Goal: Navigation & Orientation: Find specific page/section

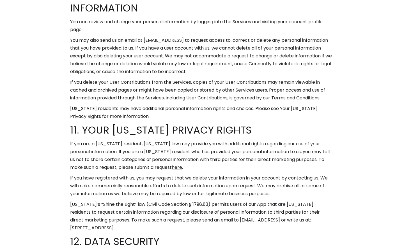
scroll to position [3453, 0]
